Goal: Task Accomplishment & Management: Manage account settings

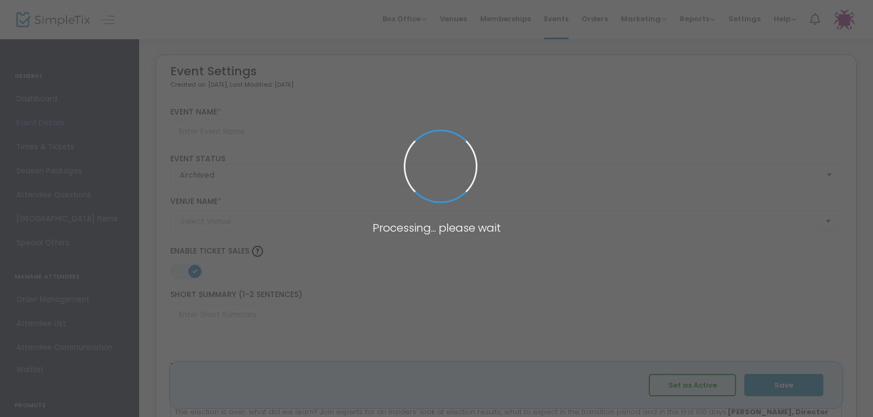
type input "Panel Conversation: Post Election Look Ahead"
type textarea "Expert panelists provide an insider’s look at the election results, the transit…"
type input "Register Now"
type input "[PERSON_NAME] and [PERSON_NAME] Capital [GEOGRAPHIC_DATA]"
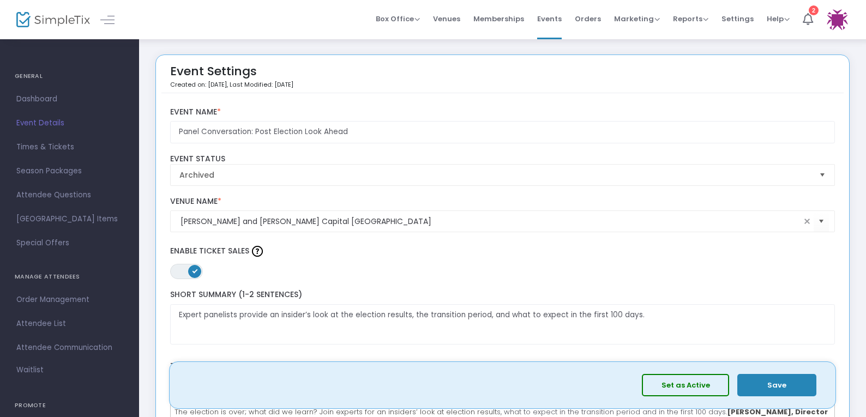
click at [33, 28] on div at bounding box center [42, 19] width 53 height 39
click at [20, 22] on img at bounding box center [53, 20] width 74 height 16
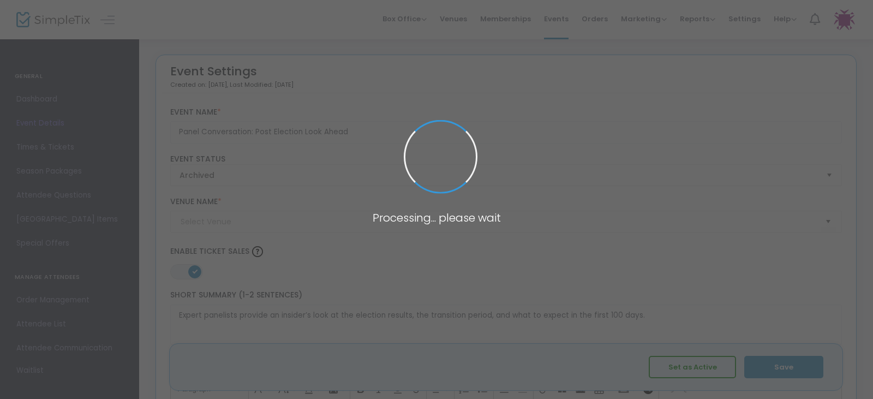
type input "[PERSON_NAME] and [PERSON_NAME] Capital [GEOGRAPHIC_DATA]"
